Goal: Find specific page/section: Find specific page/section

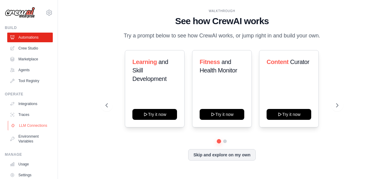
click at [30, 127] on link "LLM Connections" at bounding box center [31, 126] width 46 height 10
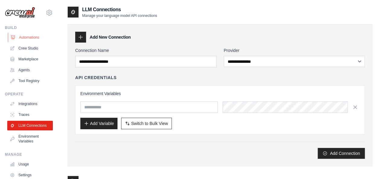
click at [34, 39] on link "Automations" at bounding box center [31, 38] width 46 height 10
